Goal: Navigation & Orientation: Find specific page/section

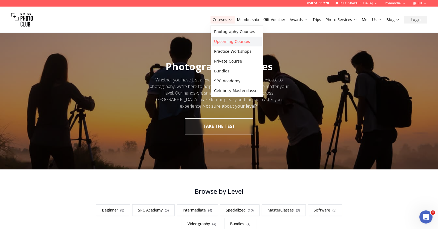
click at [224, 42] on link "Upcoming Courses" at bounding box center [237, 42] width 50 height 10
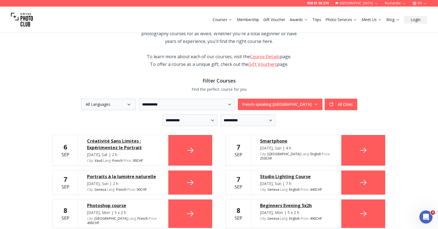
scroll to position [173, 0]
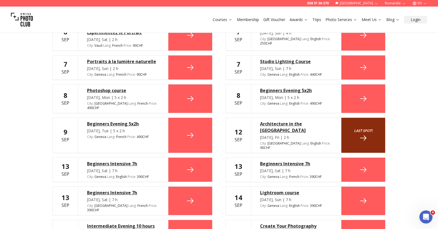
click at [420, 2] on button "EN" at bounding box center [419, 3] width 19 height 7
click at [417, 14] on link "fr" at bounding box center [419, 12] width 11 height 7
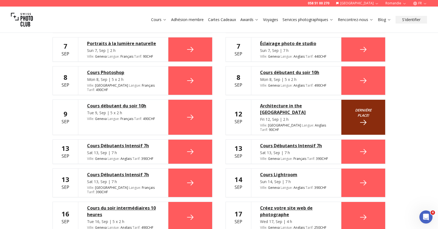
scroll to position [234, 0]
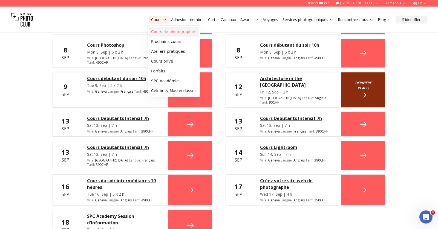
click at [160, 34] on link "Cours de photographie" at bounding box center [174, 32] width 50 height 10
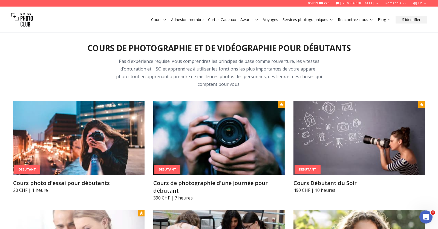
scroll to position [258, 0]
